Goal: Task Accomplishment & Management: Manage account settings

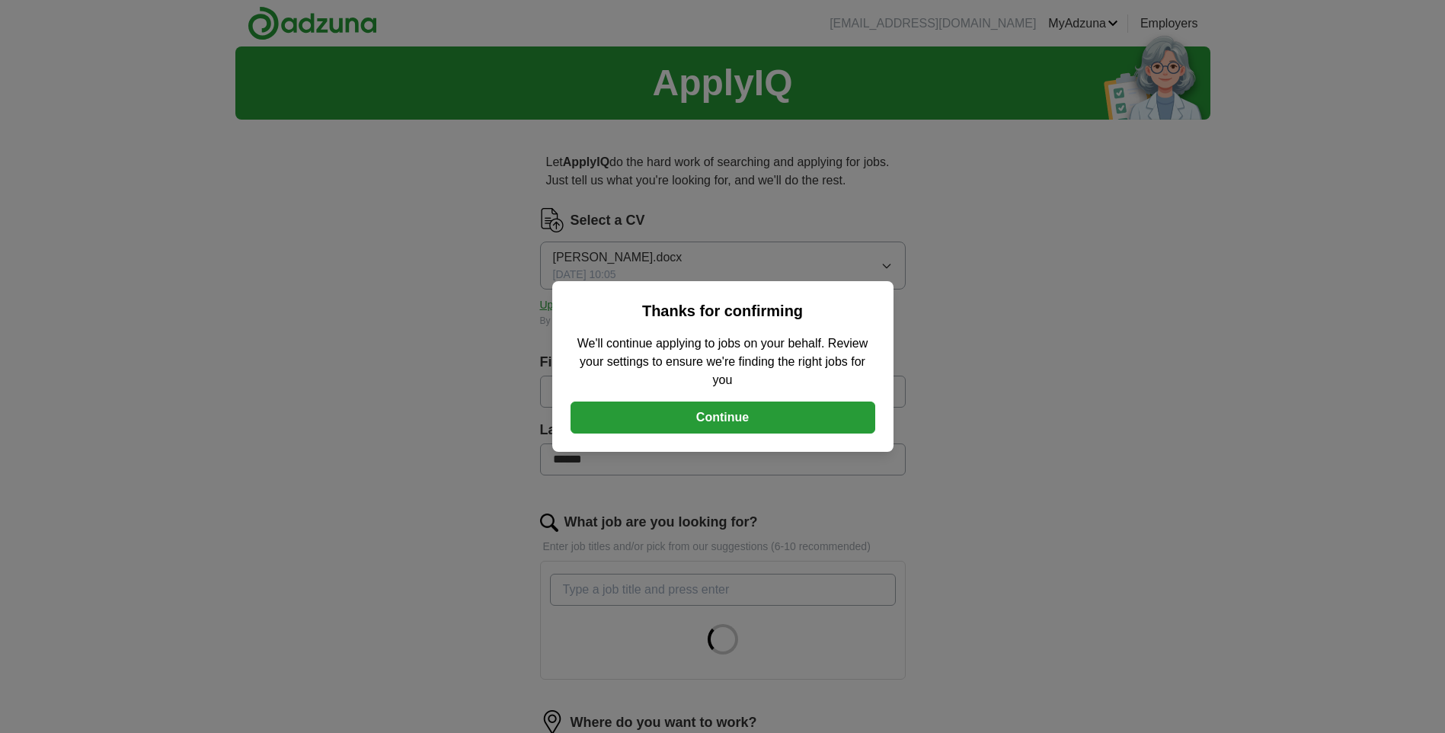
click at [745, 417] on button "Continue" at bounding box center [723, 417] width 305 height 32
click at [762, 417] on button "Continue" at bounding box center [723, 417] width 305 height 32
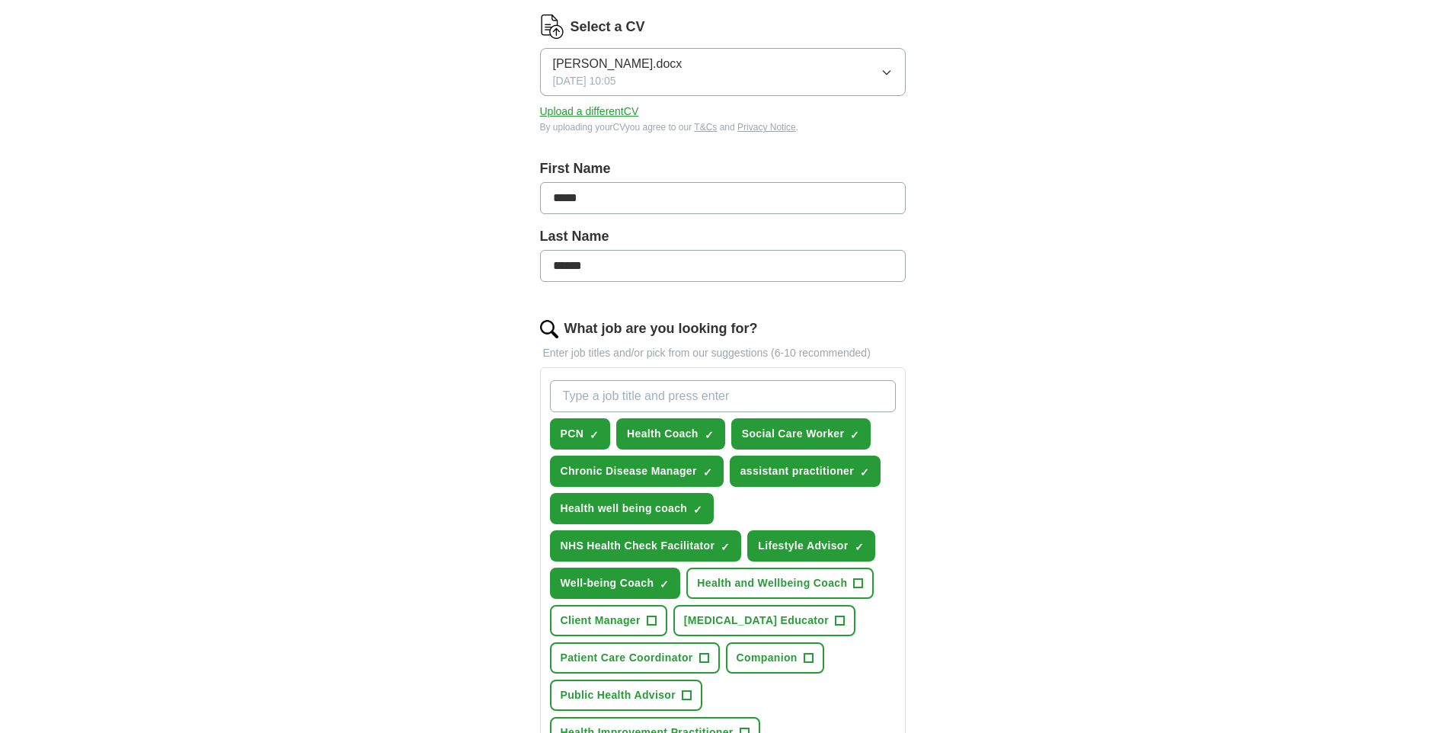
scroll to position [184, 0]
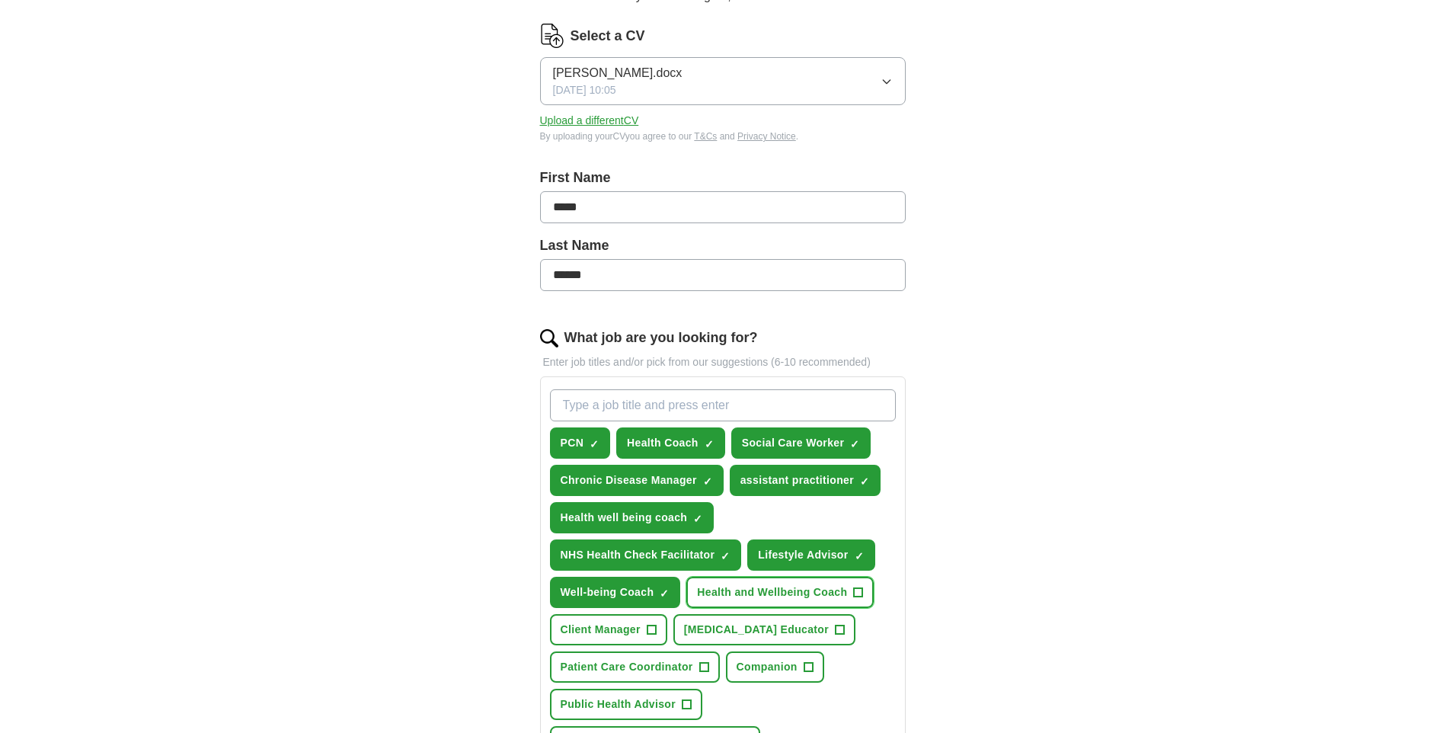
click at [861, 589] on span "+" at bounding box center [858, 593] width 9 height 12
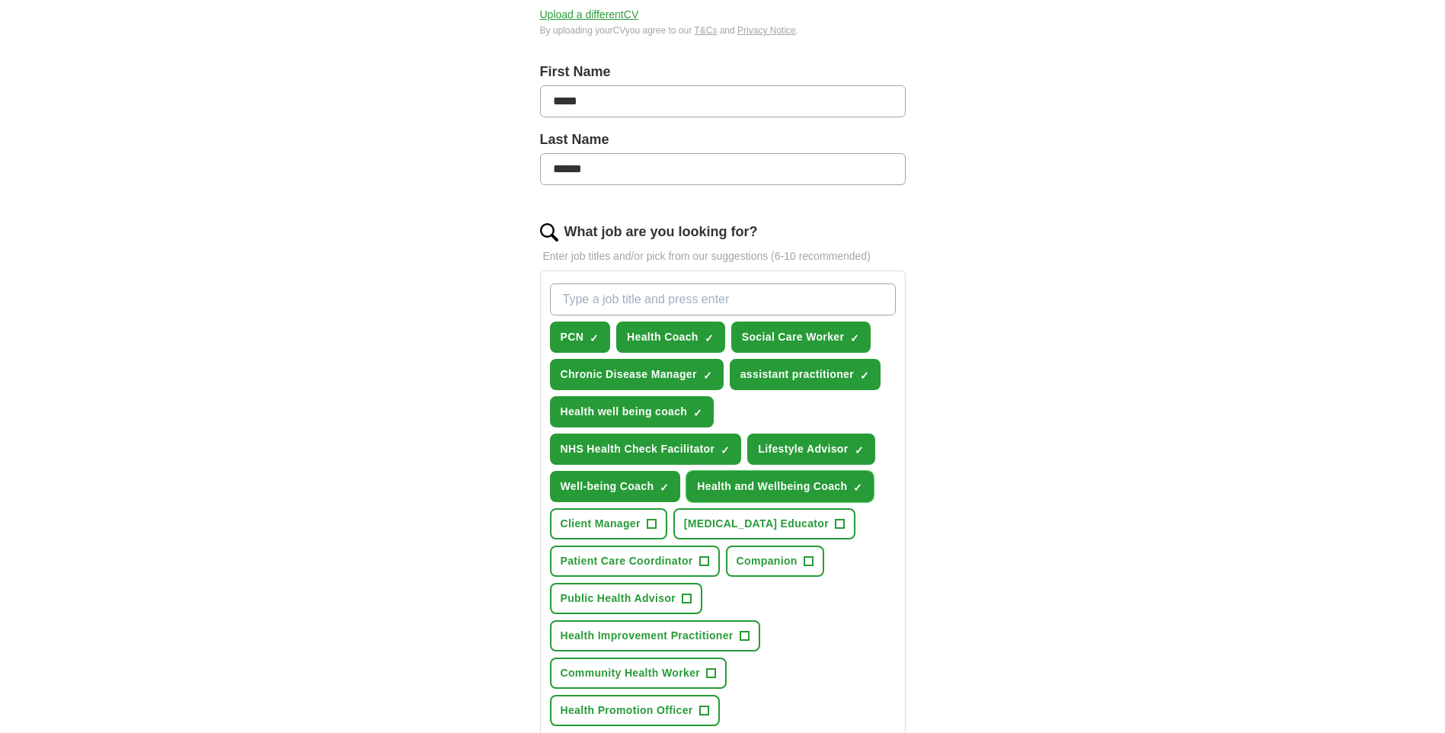
scroll to position [337, 0]
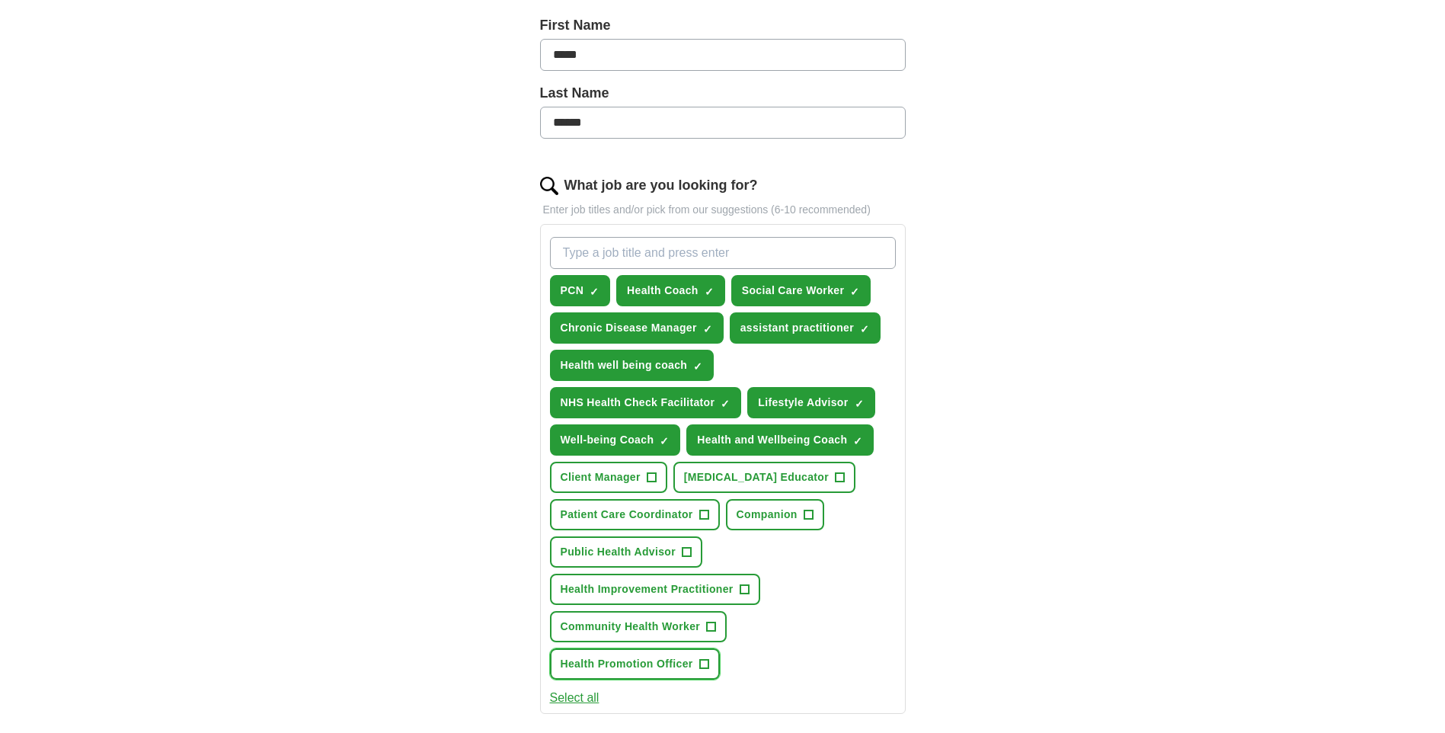
click at [707, 660] on span "+" at bounding box center [703, 664] width 9 height 12
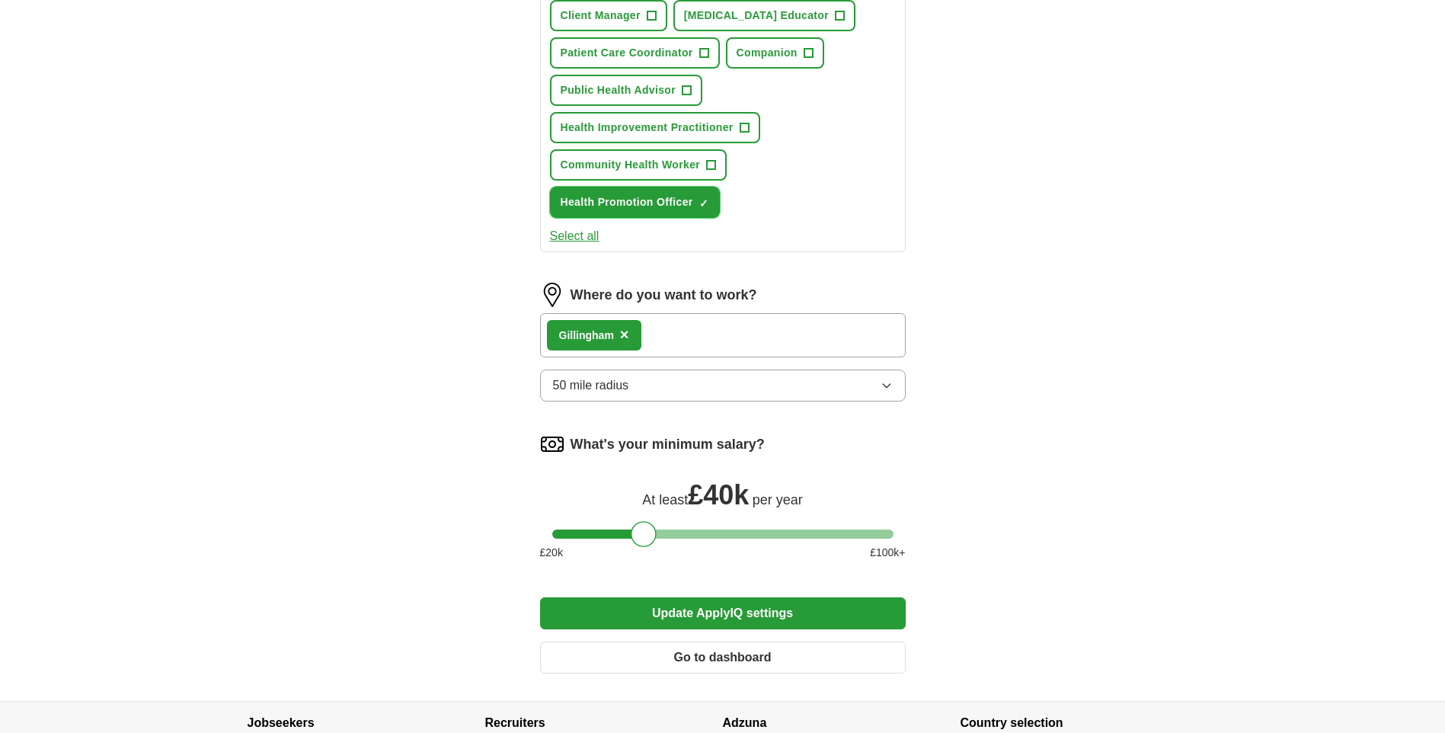
scroll to position [838, 0]
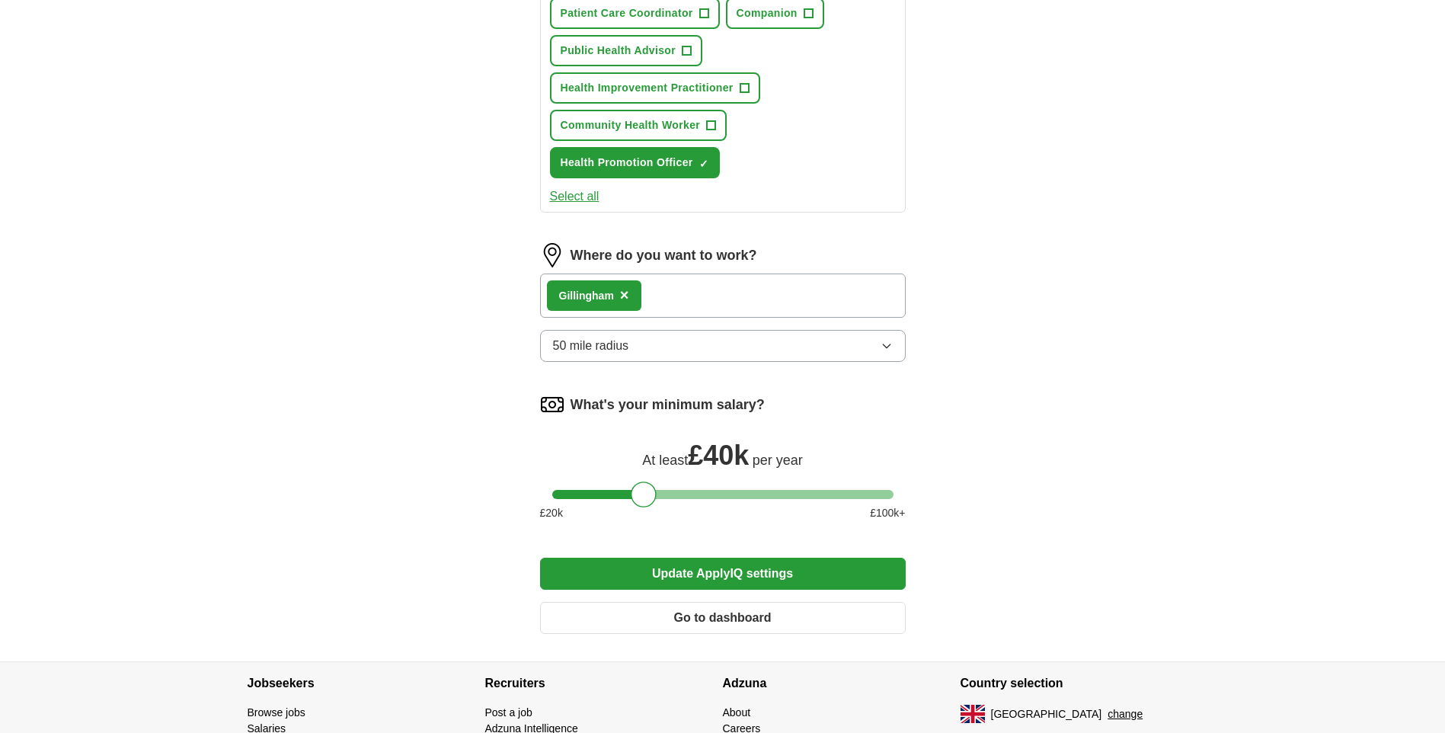
click at [576, 492] on div at bounding box center [722, 494] width 341 height 9
drag, startPoint x: 581, startPoint y: 492, endPoint x: 630, endPoint y: 493, distance: 49.5
click at [630, 493] on div at bounding box center [628, 494] width 26 height 26
drag, startPoint x: 627, startPoint y: 498, endPoint x: 649, endPoint y: 497, distance: 22.1
click at [649, 497] on div at bounding box center [651, 494] width 26 height 26
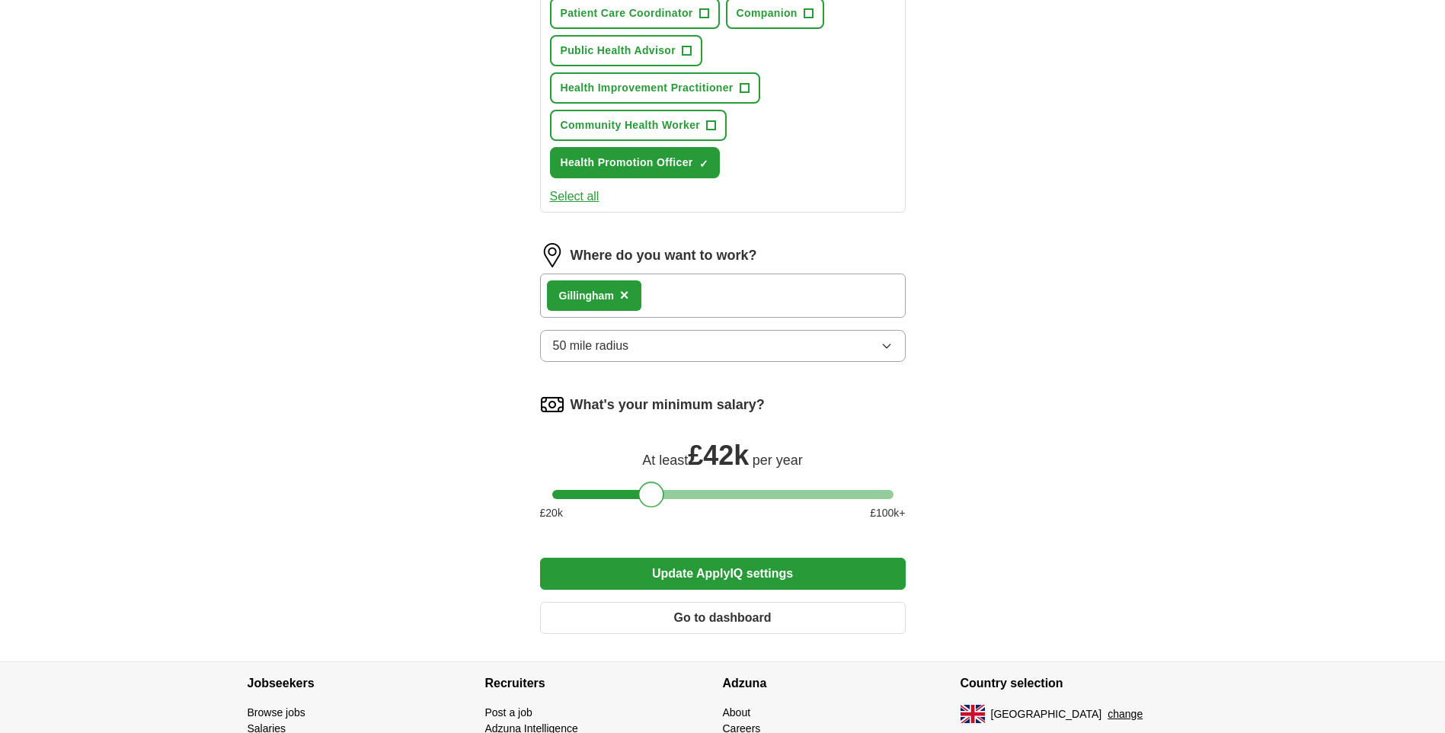
click at [715, 573] on button "Update ApplyIQ settings" at bounding box center [723, 574] width 366 height 32
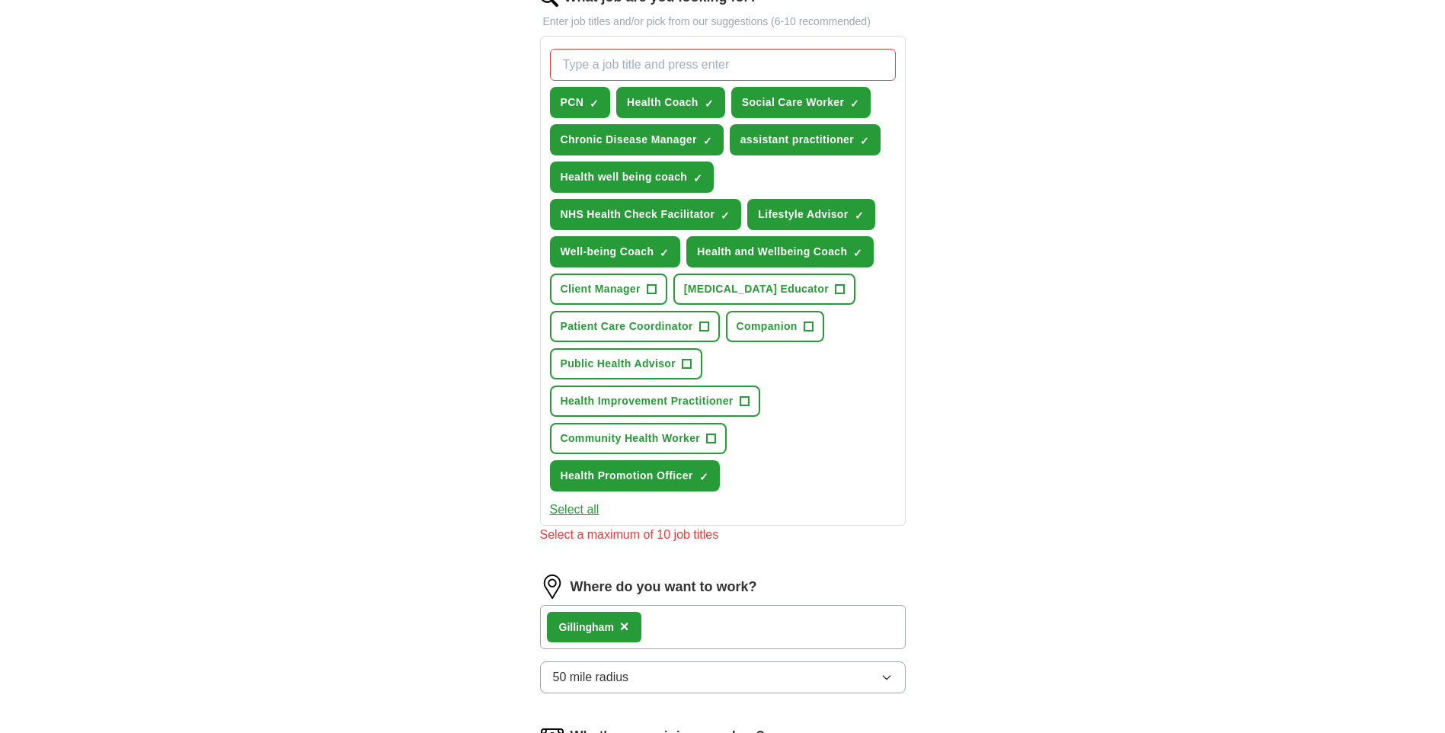
scroll to position [457, 0]
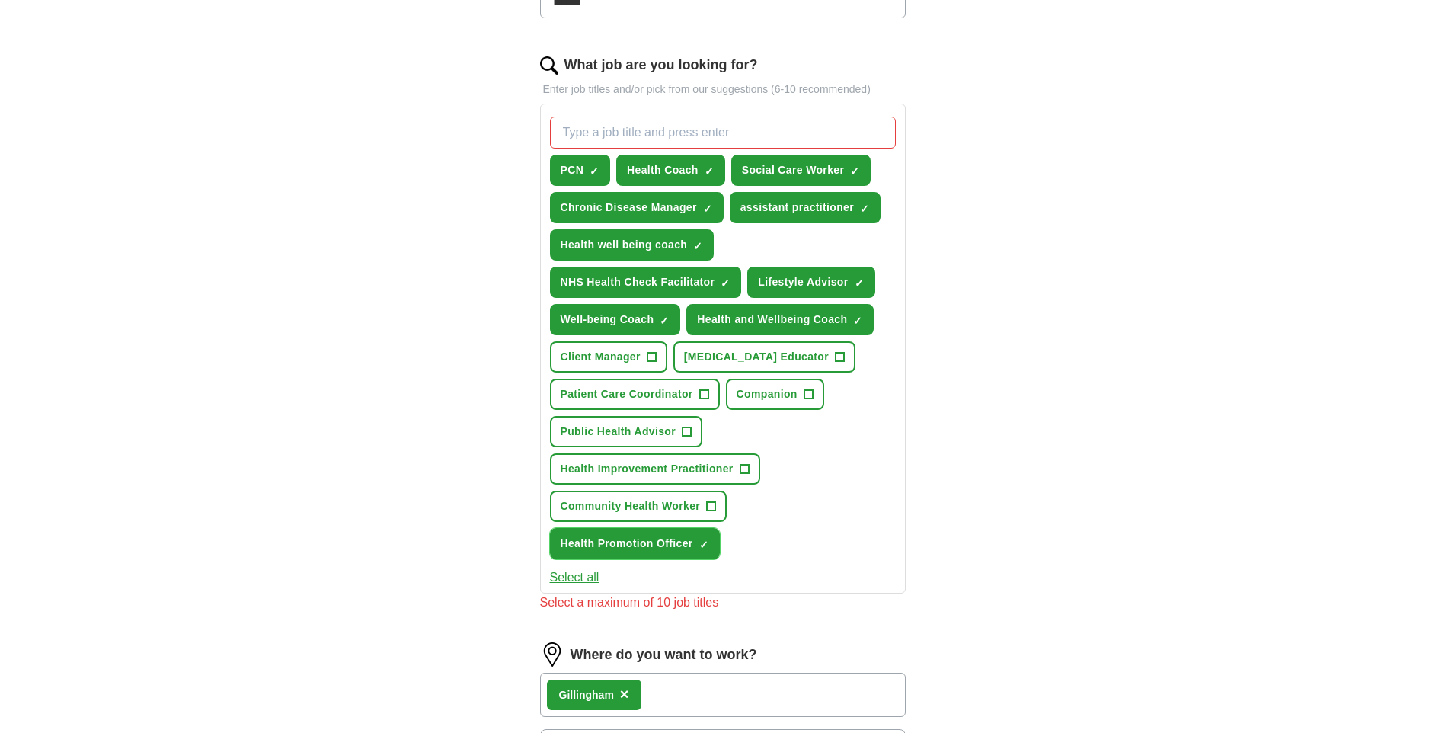
click at [0, 0] on span "×" at bounding box center [0, 0] width 0 height 0
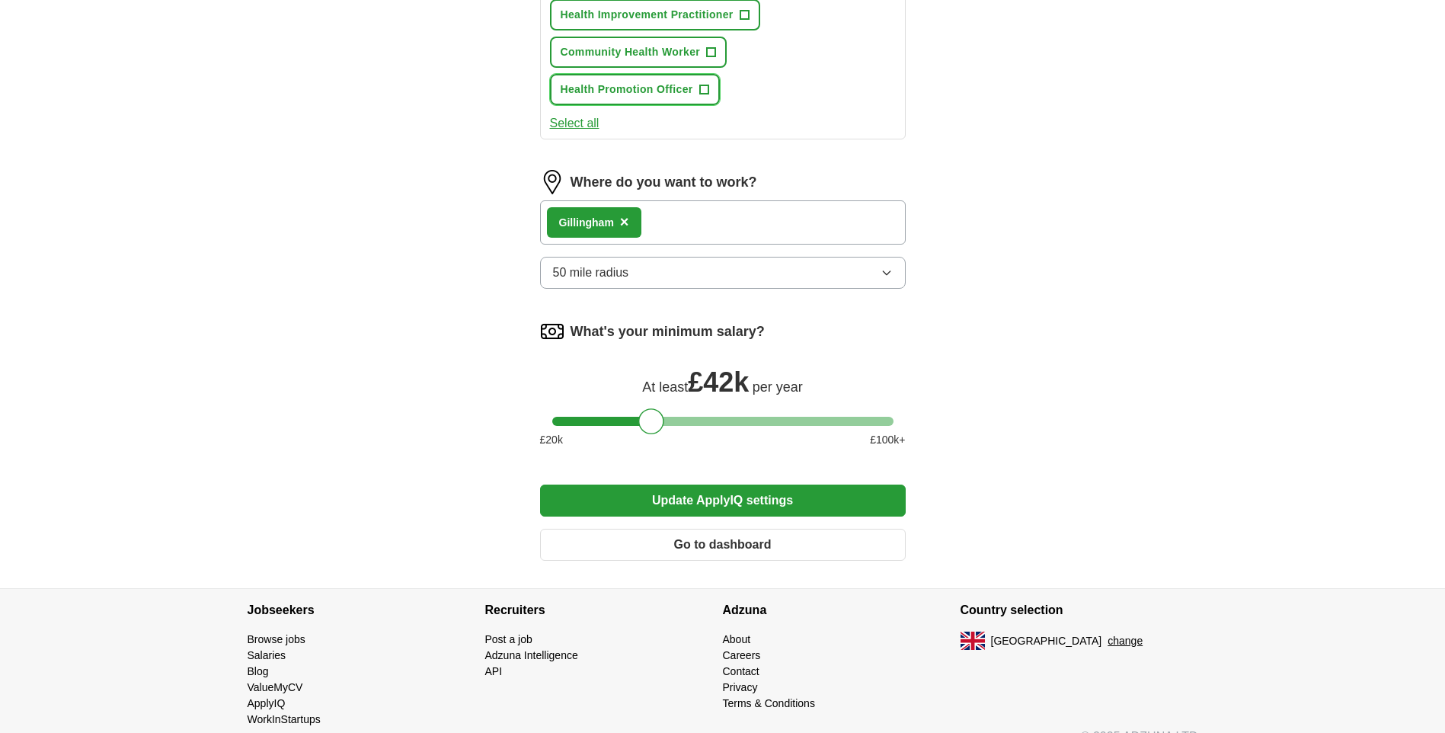
scroll to position [936, 0]
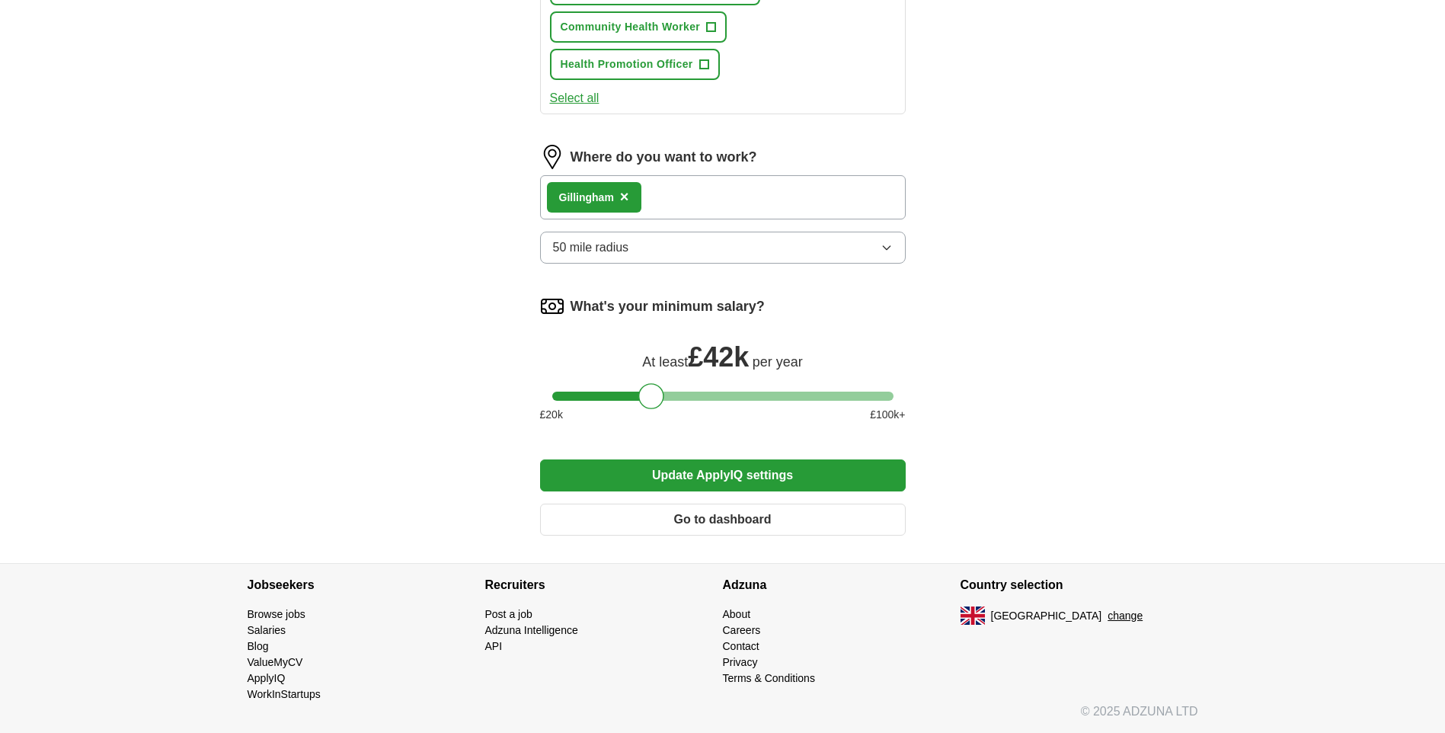
click at [753, 477] on button "Update ApplyIQ settings" at bounding box center [723, 475] width 366 height 32
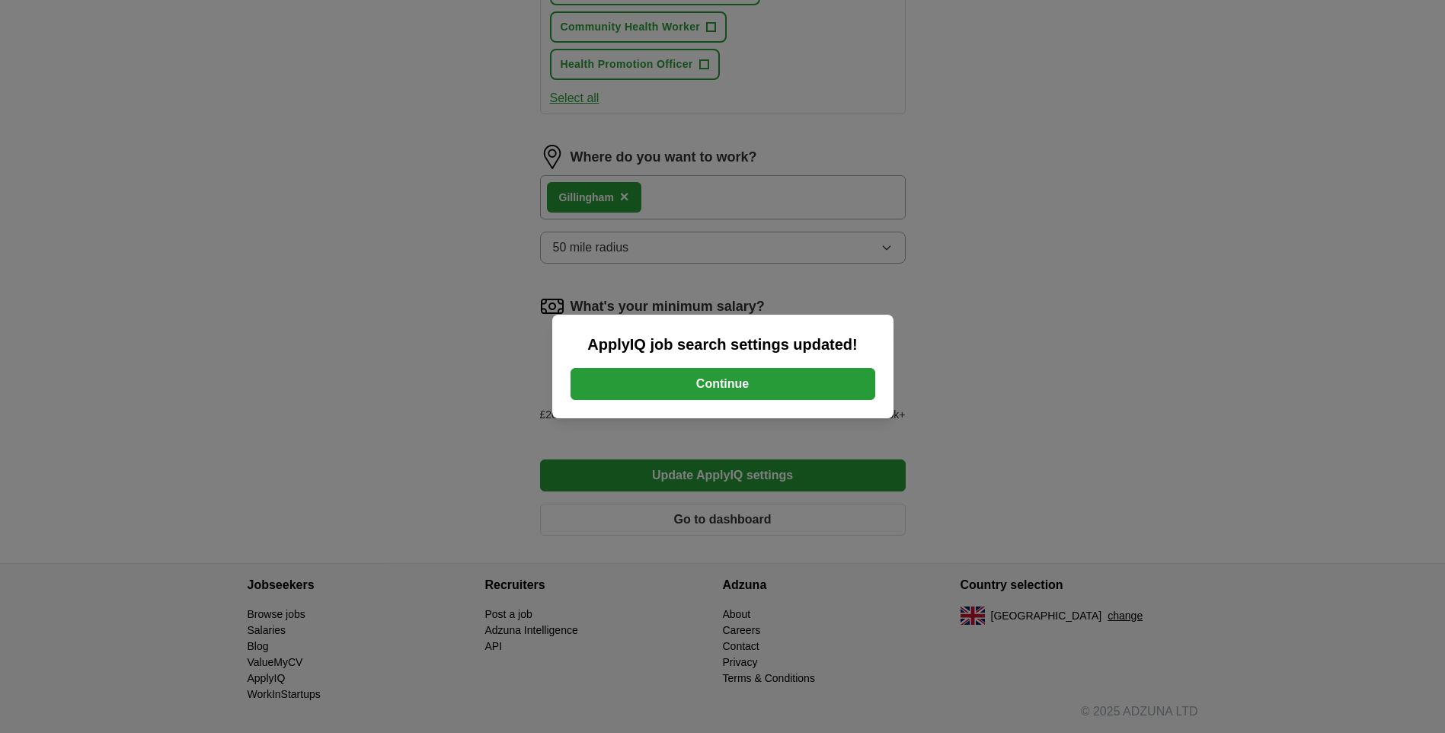
click at [766, 400] on div "ApplyIQ job search settings updated! Continue" at bounding box center [722, 367] width 341 height 104
click at [764, 388] on button "Continue" at bounding box center [723, 384] width 305 height 32
